Goal: Task Accomplishment & Management: Manage account settings

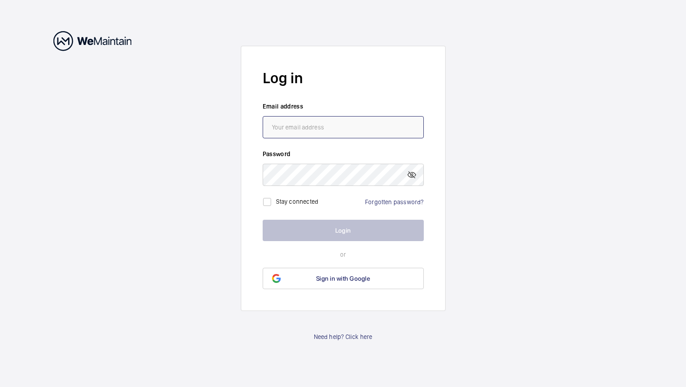
click at [289, 128] on input "email" at bounding box center [343, 127] width 161 height 22
type input "[PERSON_NAME][EMAIL_ADDRESS][PERSON_NAME][DOMAIN_NAME]"
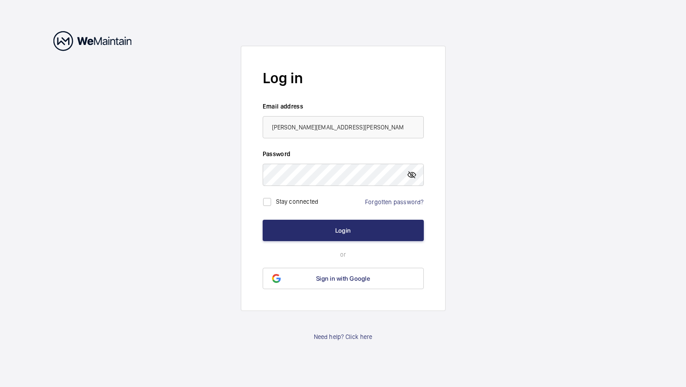
click at [409, 176] on mat-icon at bounding box center [411, 175] width 11 height 11
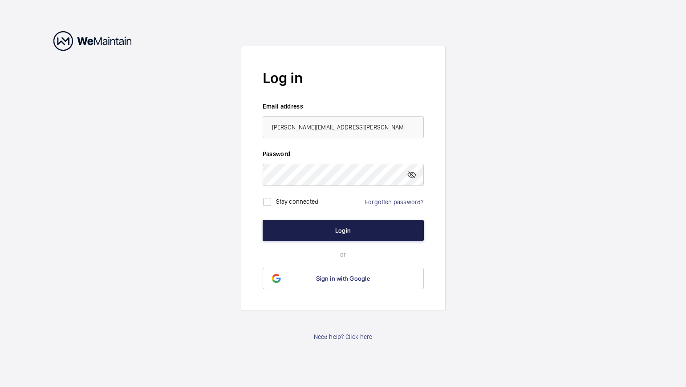
click at [339, 233] on button "Login" at bounding box center [343, 230] width 161 height 21
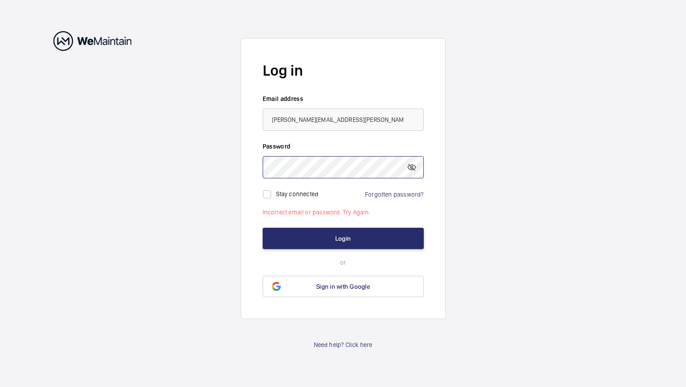
click at [247, 130] on form "Log in Email address Marlon.soman@promise-fm.com Password Stay connected Forgot…" at bounding box center [343, 178] width 205 height 281
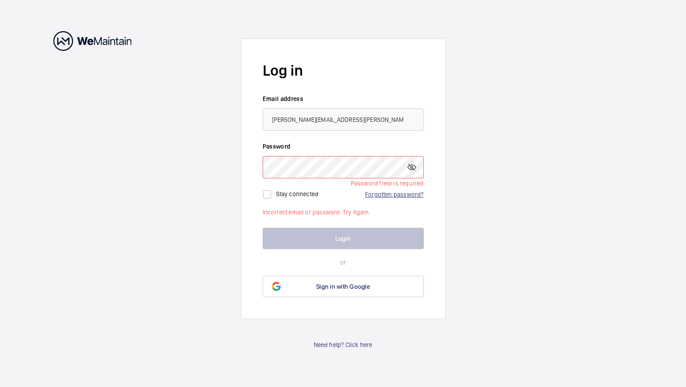
click at [391, 191] on link "Forgotten password?" at bounding box center [394, 194] width 58 height 7
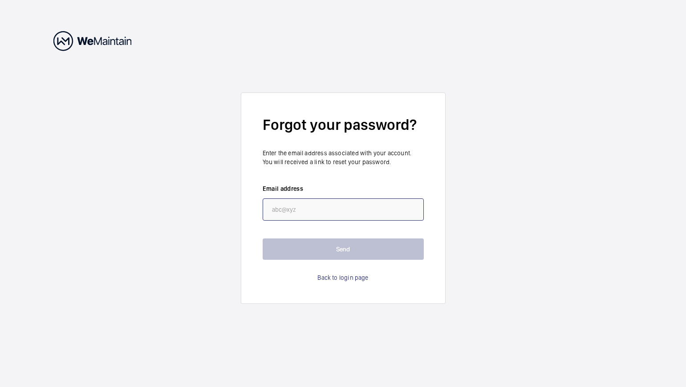
click at [301, 207] on input "email" at bounding box center [343, 210] width 161 height 22
click at [335, 260] on form "Forgot your password? Enter the email address associated with your account. You…" at bounding box center [343, 198] width 205 height 211
click at [365, 19] on wm-front-auth-container "Forgot your password? Enter the email address associated with your account. You…" at bounding box center [343, 193] width 686 height 387
click at [343, 279] on link "Back to login page" at bounding box center [342, 277] width 51 height 9
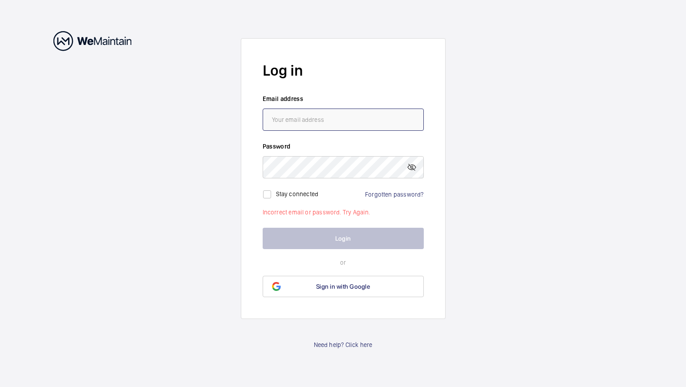
click at [277, 117] on input "email" at bounding box center [343, 120] width 161 height 22
type input "[PERSON_NAME][EMAIL_ADDRESS][PERSON_NAME][DOMAIN_NAME]"
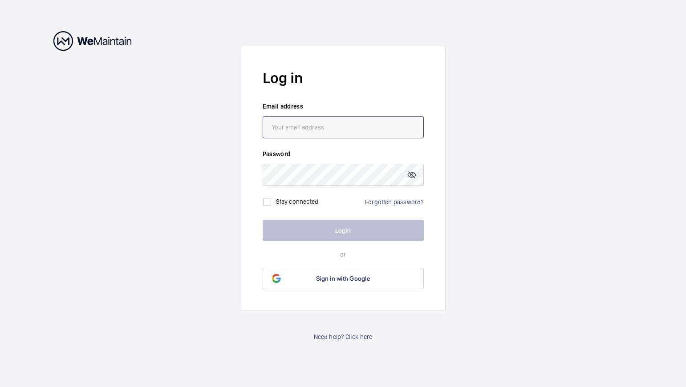
click at [284, 126] on input "email" at bounding box center [343, 127] width 161 height 22
type input "[PERSON_NAME][EMAIL_ADDRESS][PERSON_NAME][DOMAIN_NAME]"
click at [389, 204] on link "Forgotten password?" at bounding box center [394, 202] width 58 height 7
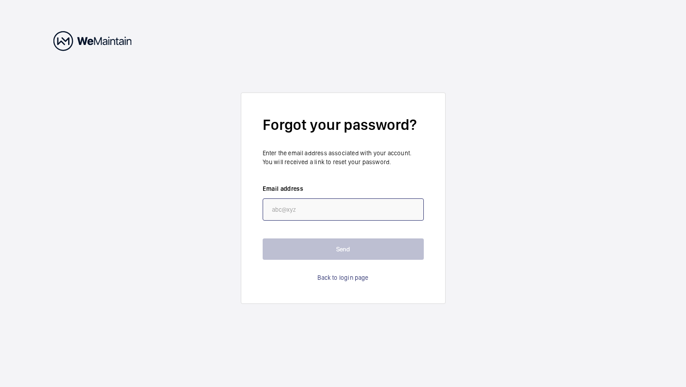
click at [276, 209] on input "email" at bounding box center [343, 210] width 161 height 22
type input "[PERSON_NAME][EMAIL_ADDRESS][PERSON_NAME][DOMAIN_NAME]"
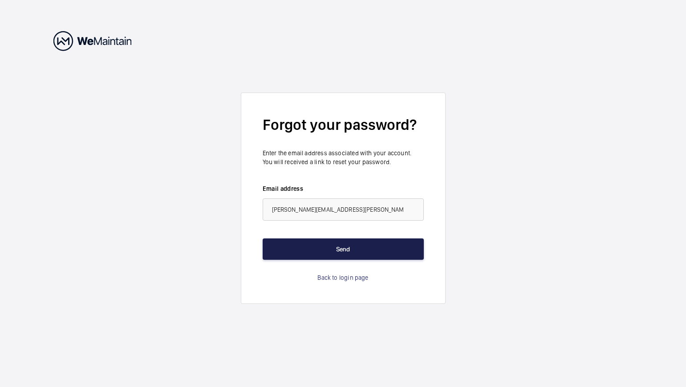
click at [334, 257] on button "Send" at bounding box center [343, 249] width 161 height 21
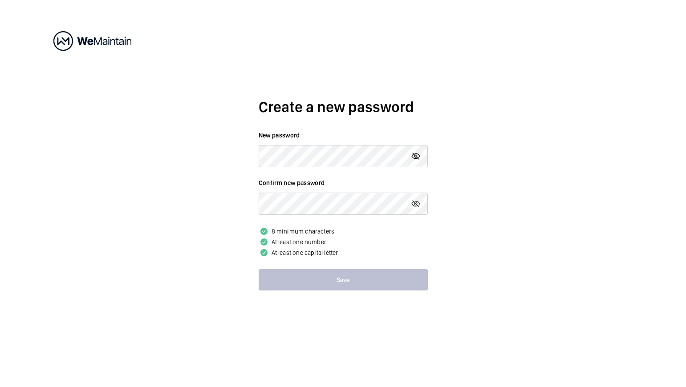
click at [416, 156] on mat-icon at bounding box center [415, 156] width 11 height 11
click at [416, 155] on mat-icon at bounding box center [415, 156] width 11 height 11
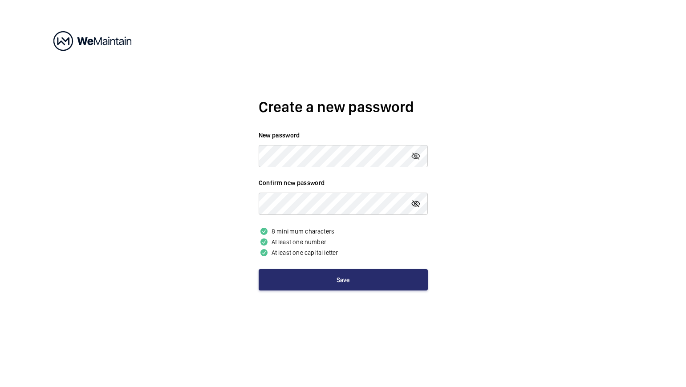
click at [414, 204] on mat-icon at bounding box center [415, 204] width 11 height 11
click at [415, 202] on mat-icon at bounding box center [415, 204] width 11 height 11
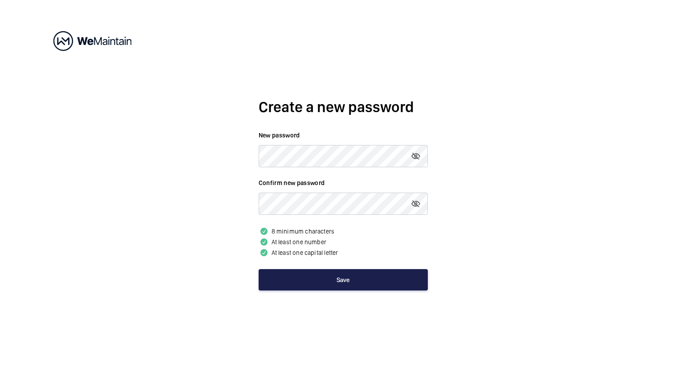
click at [347, 278] on button "Save" at bounding box center [343, 279] width 169 height 21
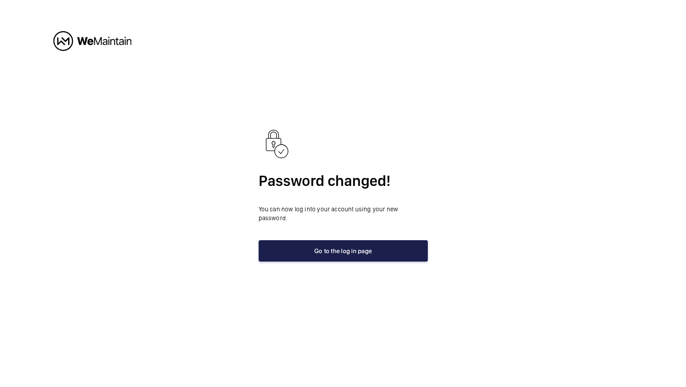
click at [347, 244] on button "Go to the log in page" at bounding box center [343, 250] width 169 height 21
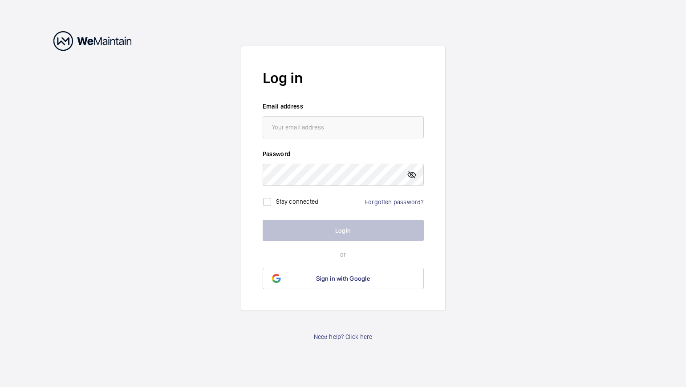
click at [411, 175] on mat-icon at bounding box center [411, 175] width 11 height 11
click at [291, 123] on input "email" at bounding box center [343, 127] width 161 height 22
type input "[PERSON_NAME][EMAIL_ADDRESS][PERSON_NAME][DOMAIN_NAME]"
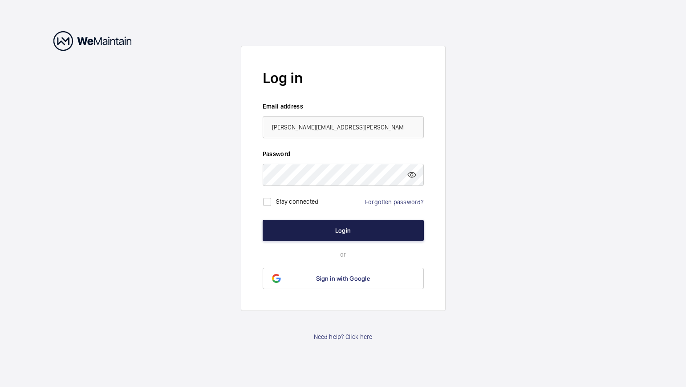
click at [354, 231] on button "Login" at bounding box center [343, 230] width 161 height 21
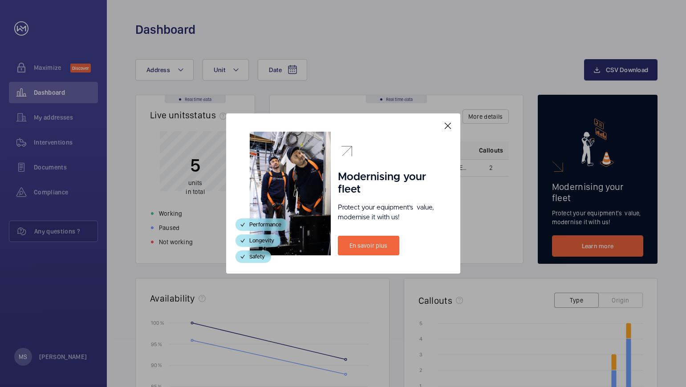
click at [448, 129] on mat-icon at bounding box center [447, 126] width 11 height 11
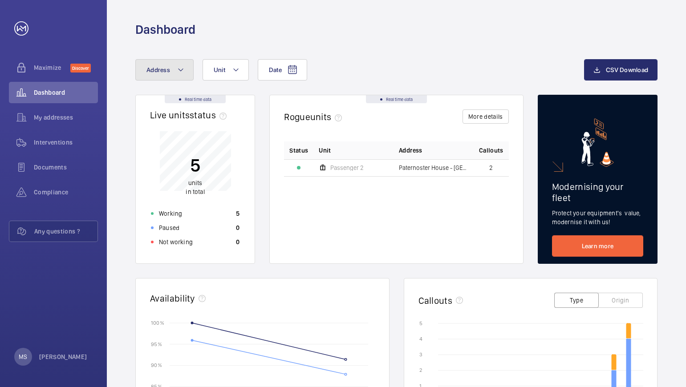
click at [179, 69] on mat-icon at bounding box center [180, 70] width 7 height 11
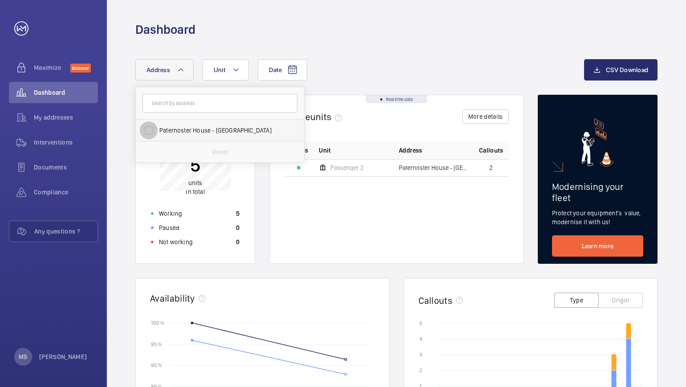
click at [147, 132] on input "Paternoster House - [GEOGRAPHIC_DATA]" at bounding box center [149, 131] width 18 height 18
checkbox input "true"
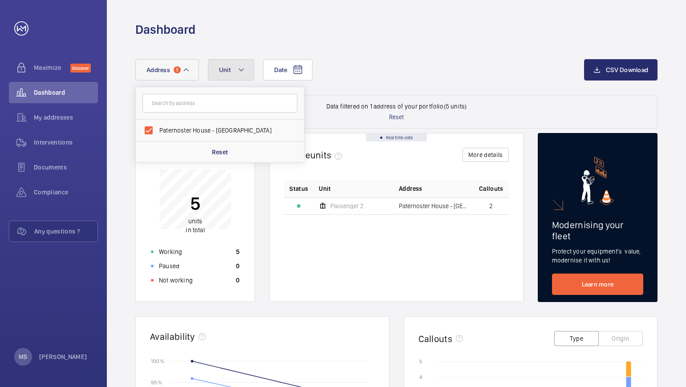
click at [239, 72] on mat-icon at bounding box center [241, 70] width 7 height 11
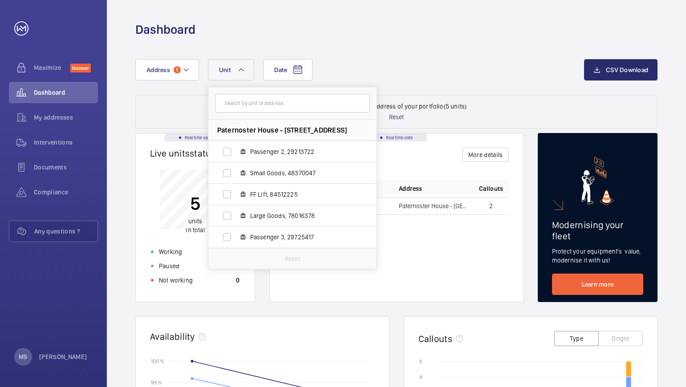
click at [240, 70] on mat-icon at bounding box center [241, 70] width 7 height 11
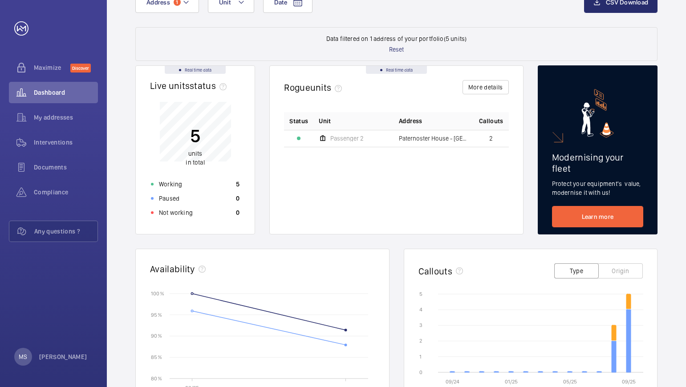
scroll to position [89, 0]
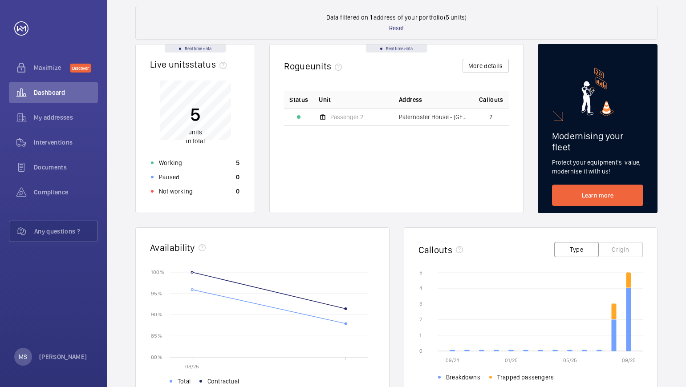
click at [323, 117] on mat-icon at bounding box center [323, 117] width 8 height 11
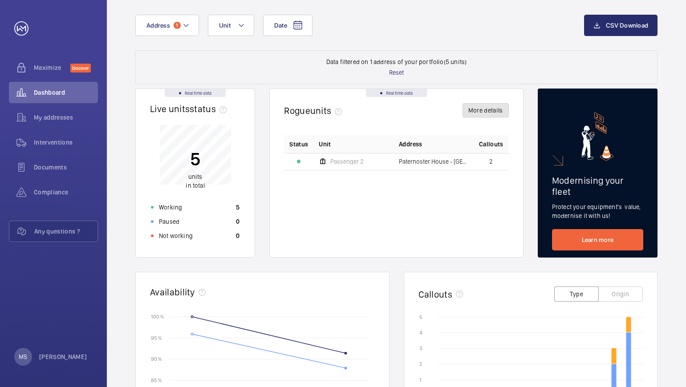
click at [476, 112] on button "More details" at bounding box center [485, 110] width 46 height 14
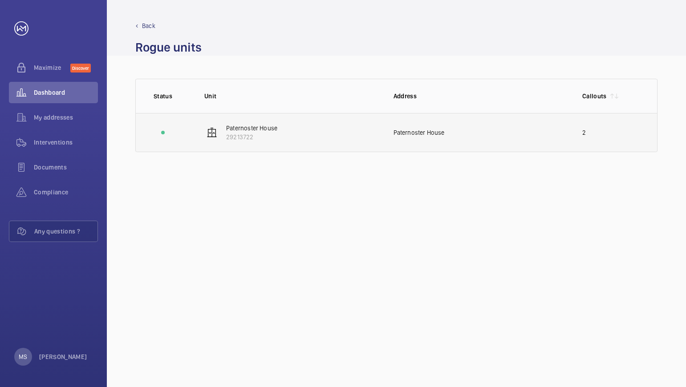
click at [247, 127] on p "Paternoster House" at bounding box center [251, 128] width 51 height 9
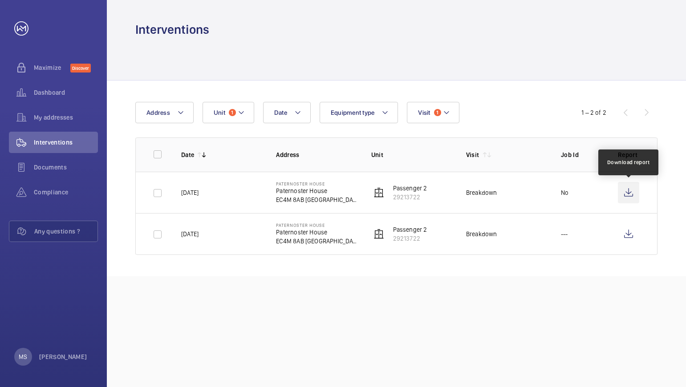
click at [632, 191] on wm-front-icon-button at bounding box center [628, 192] width 21 height 21
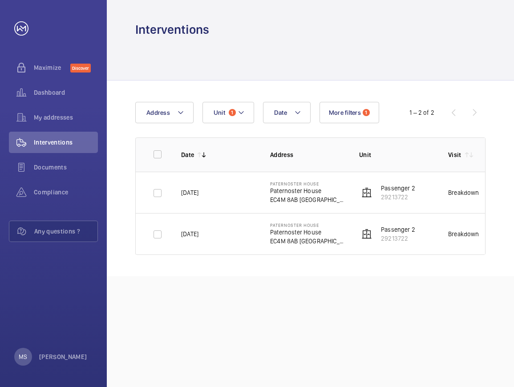
click at [504, 246] on div "Date Address Unit 1 More filters 1 1 – 2 of 2 Date Address Unit Visit Job Id Re…" at bounding box center [310, 179] width 407 height 196
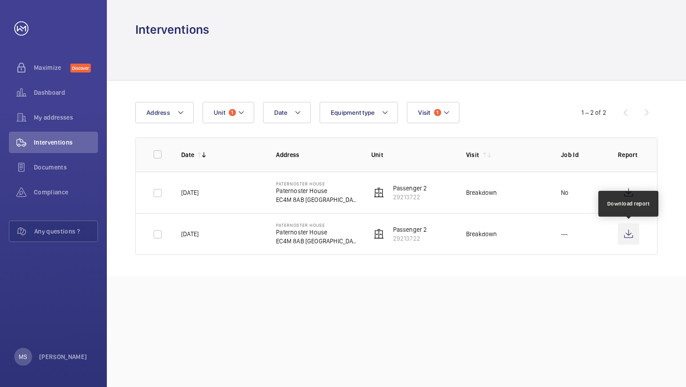
click at [625, 237] on wm-front-icon-button at bounding box center [628, 233] width 21 height 21
click at [438, 115] on span "1" at bounding box center [437, 112] width 7 height 7
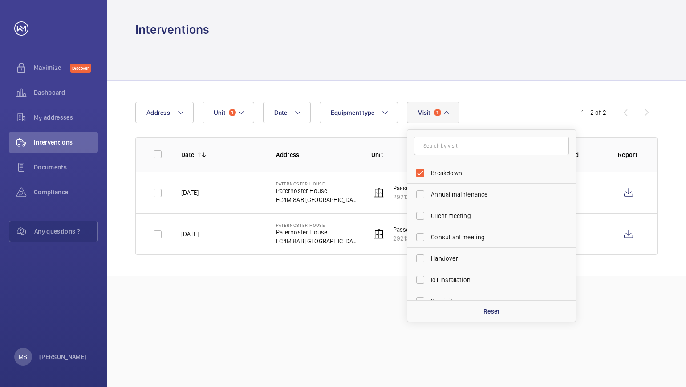
click at [446, 113] on mat-icon at bounding box center [446, 112] width 7 height 11
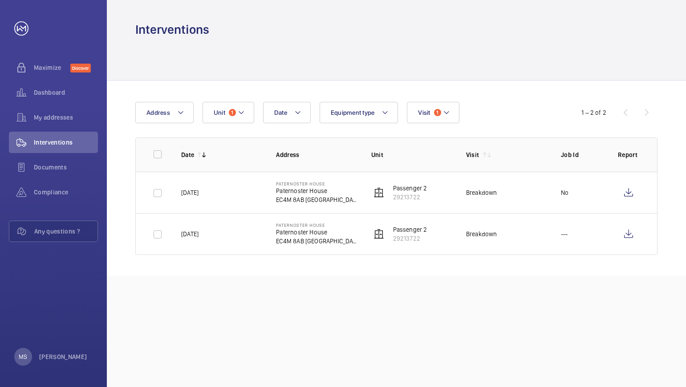
click at [642, 114] on div "1 – 2 of 2" at bounding box center [604, 112] width 107 height 11
click at [644, 112] on div "1 – 2 of 2" at bounding box center [604, 112] width 107 height 11
click at [53, 94] on span "Dashboard" at bounding box center [66, 92] width 64 height 9
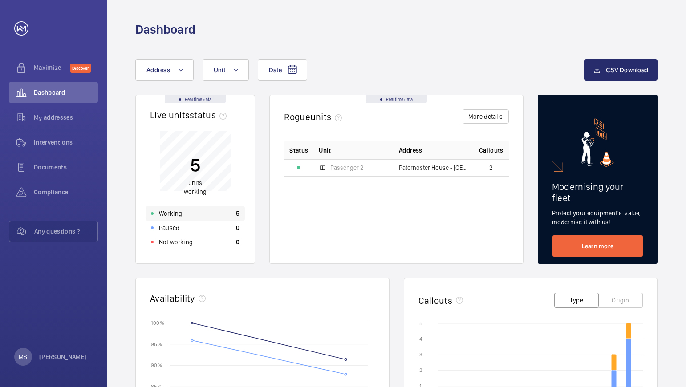
click at [178, 213] on p "Working" at bounding box center [170, 213] width 23 height 9
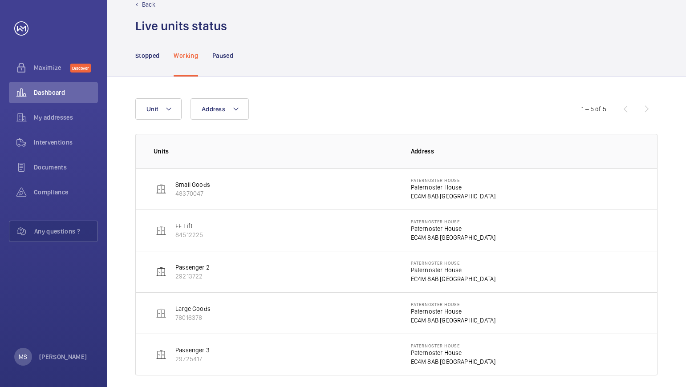
scroll to position [31, 0]
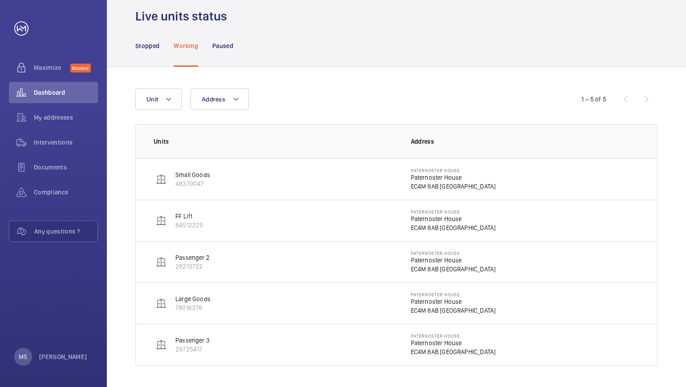
click at [165, 219] on img at bounding box center [161, 220] width 11 height 11
click at [179, 223] on p "84512225" at bounding box center [189, 225] width 28 height 9
drag, startPoint x: 179, startPoint y: 223, endPoint x: 226, endPoint y: 228, distance: 47.0
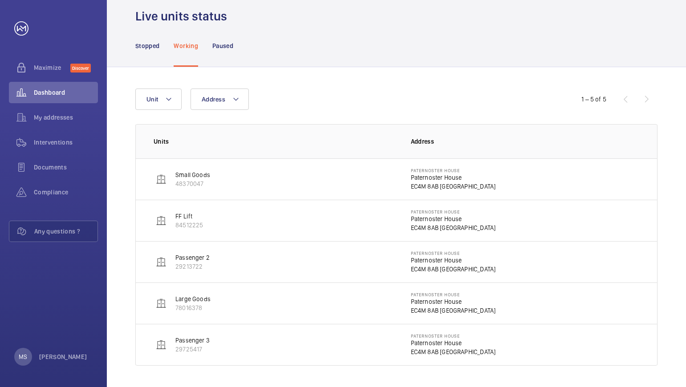
click at [226, 228] on td "FF Lift 84512225" at bounding box center [266, 220] width 261 height 41
click at [647, 101] on div "1 – 5 of 5" at bounding box center [604, 99] width 107 height 11
click at [234, 98] on mat-icon at bounding box center [235, 99] width 7 height 11
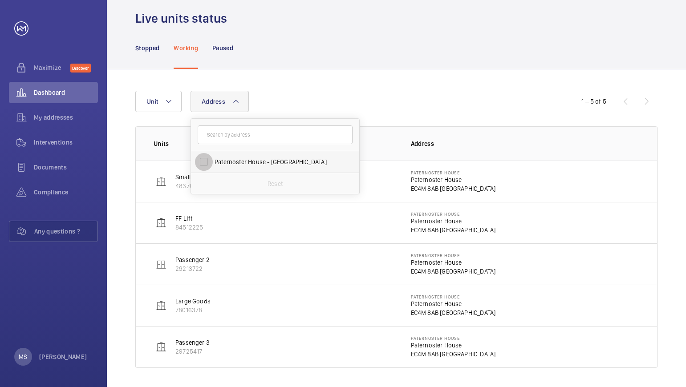
click at [200, 162] on input "Paternoster House - [GEOGRAPHIC_DATA]" at bounding box center [204, 162] width 18 height 18
checkbox input "true"
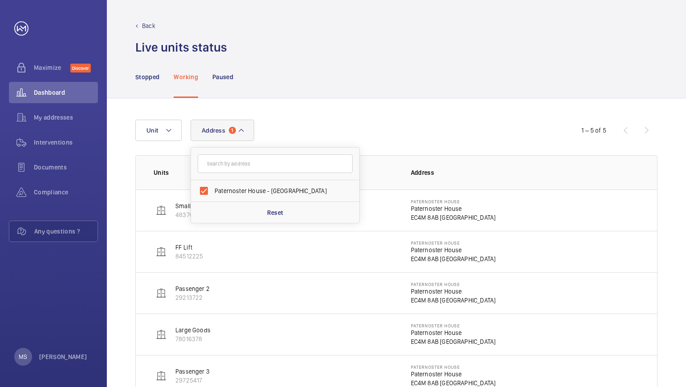
click at [182, 251] on p "FF Lift" at bounding box center [189, 247] width 28 height 9
click at [186, 248] on p "FF Lift" at bounding box center [189, 247] width 28 height 9
click at [419, 255] on p "EC4M 8AB [GEOGRAPHIC_DATA]" at bounding box center [453, 259] width 85 height 9
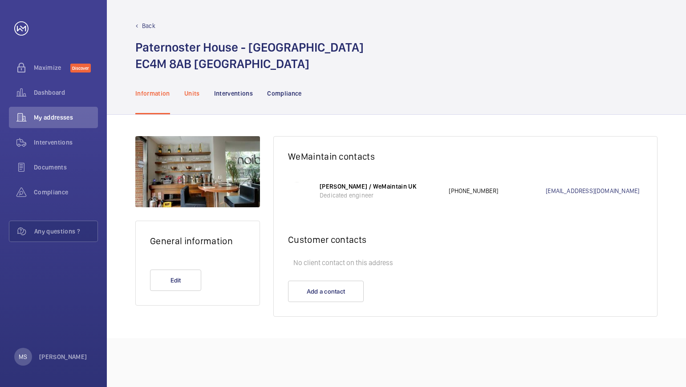
click at [190, 89] on p "Units" at bounding box center [192, 93] width 16 height 9
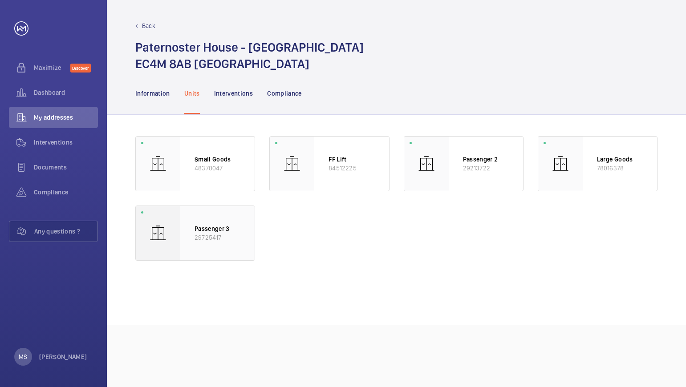
click at [209, 234] on p "29725417" at bounding box center [218, 237] width 46 height 9
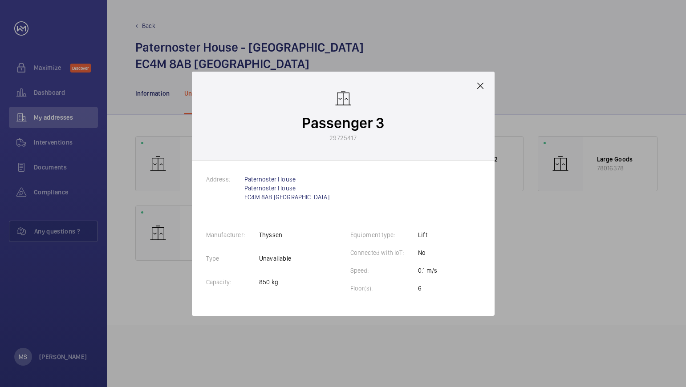
click at [475, 85] on mat-icon at bounding box center [480, 86] width 11 height 11
